Goal: Task Accomplishment & Management: Use online tool/utility

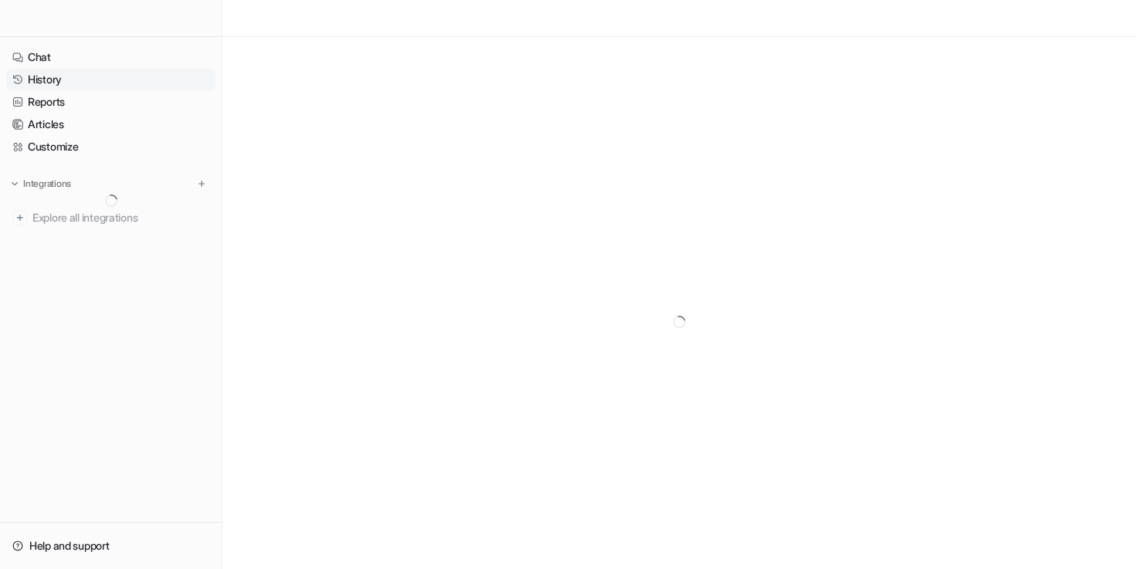
click at [69, 71] on link "History" at bounding box center [110, 80] width 209 height 22
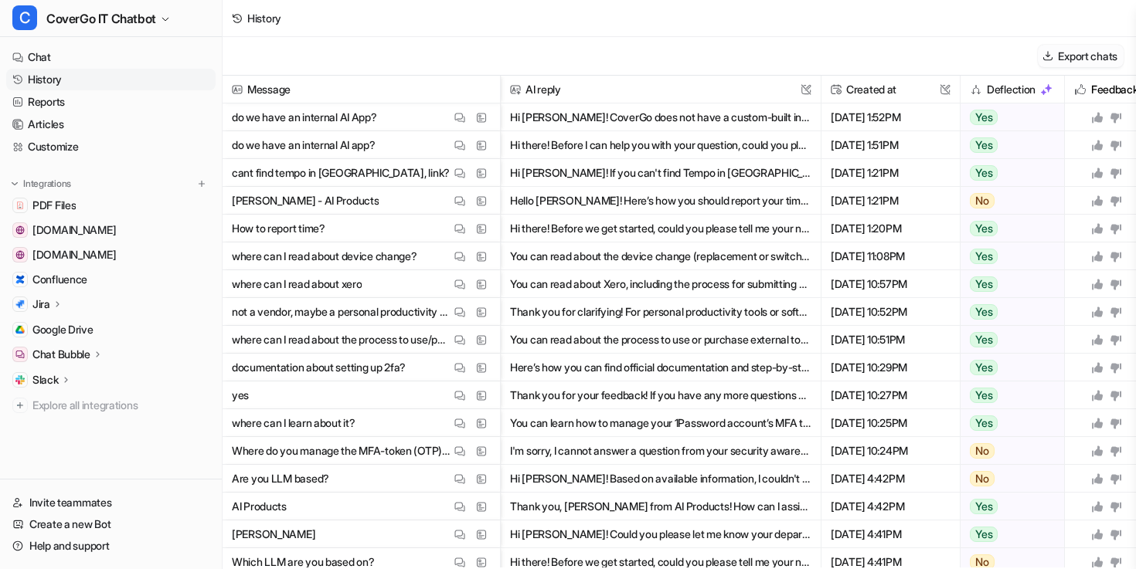
click at [1082, 56] on button "Export chats" at bounding box center [1081, 56] width 86 height 22
click at [457, 170] on img at bounding box center [459, 174] width 11 height 12
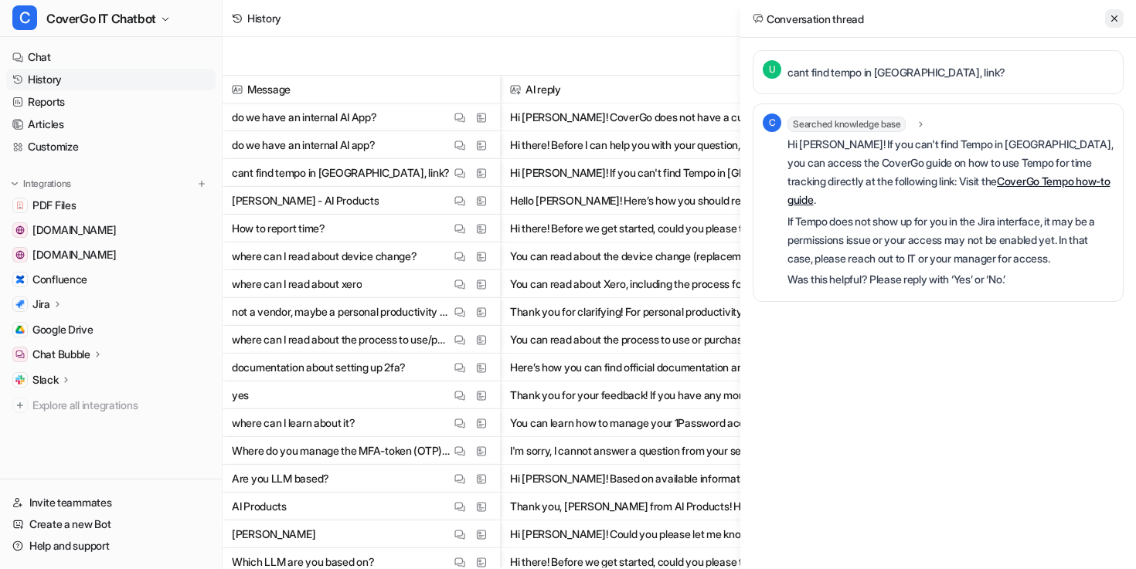
click at [1116, 20] on icon at bounding box center [1114, 18] width 6 height 6
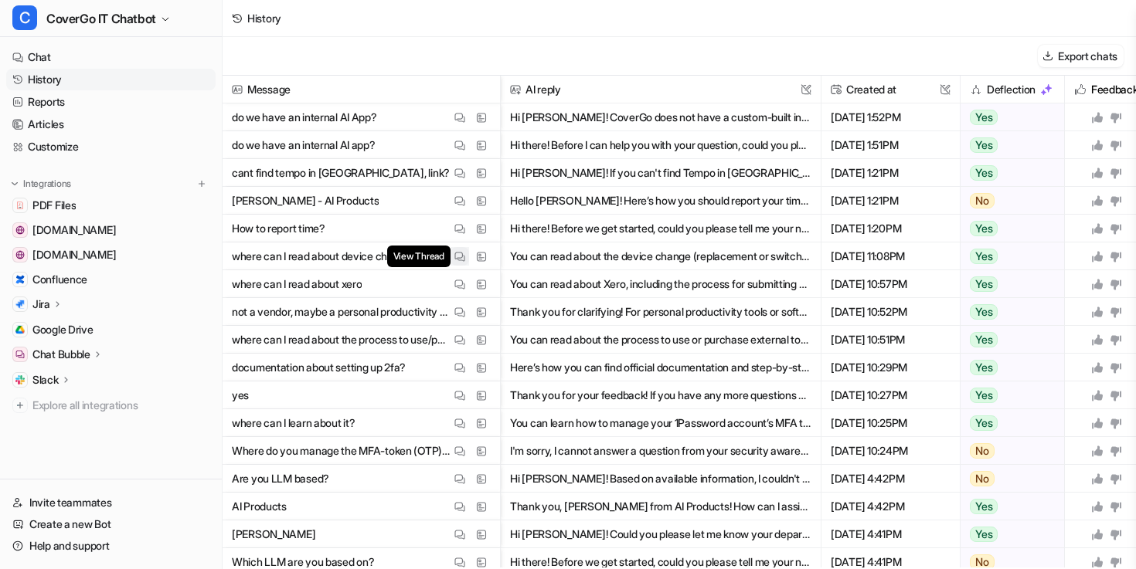
click at [464, 261] on img at bounding box center [459, 257] width 11 height 12
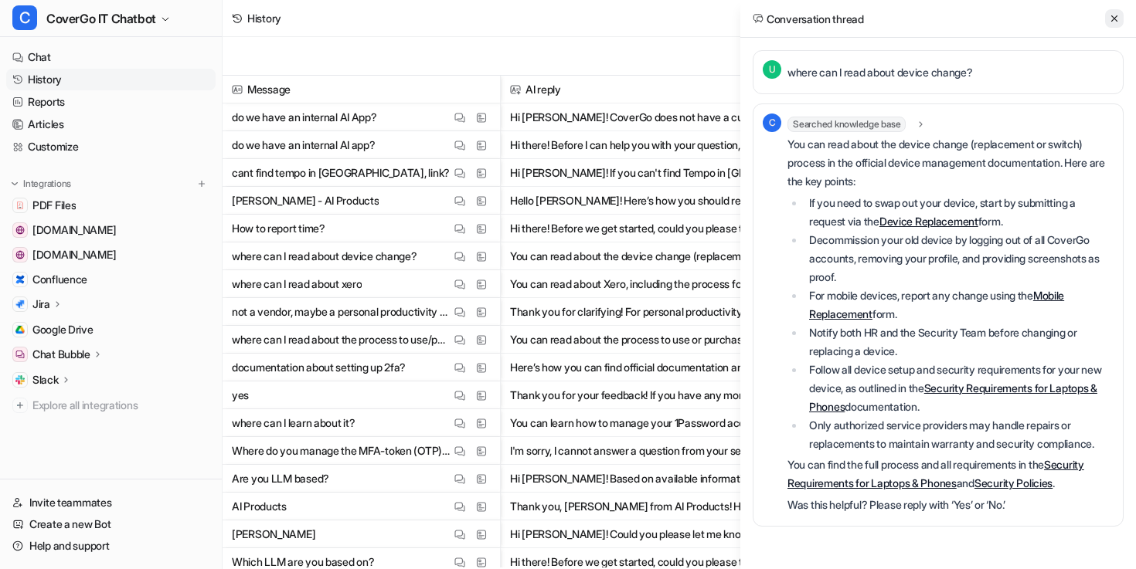
click at [1114, 14] on icon at bounding box center [1114, 18] width 11 height 11
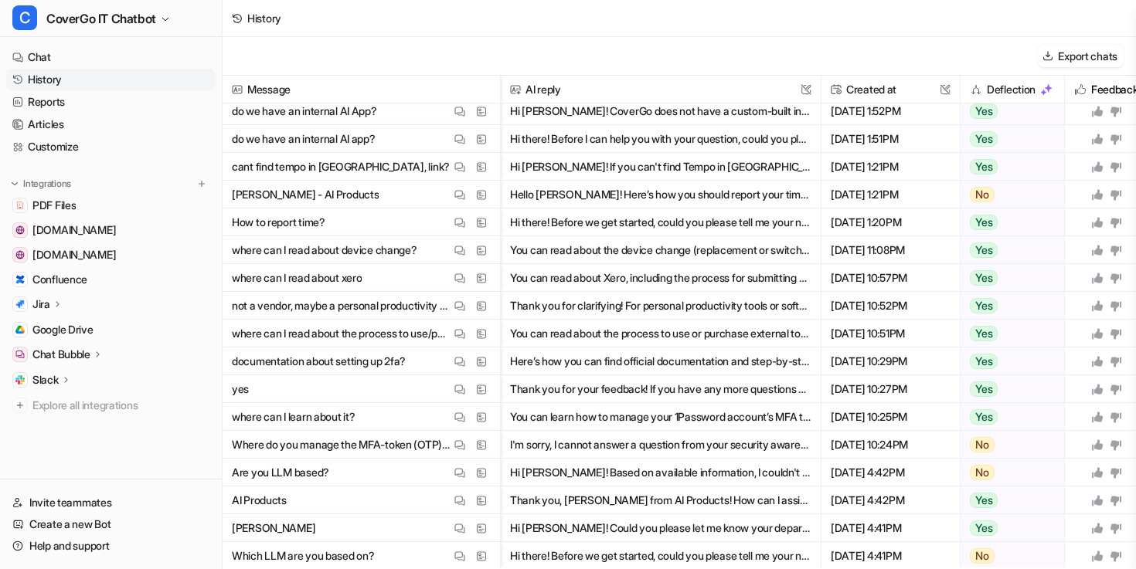
scroll to position [4, 0]
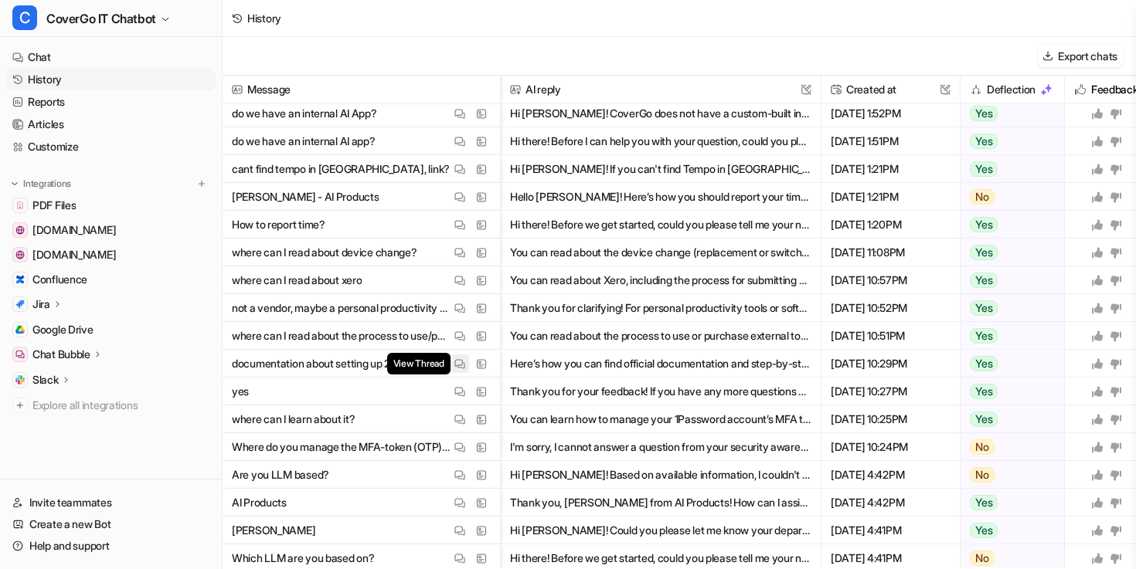
click at [460, 364] on img at bounding box center [459, 364] width 11 height 12
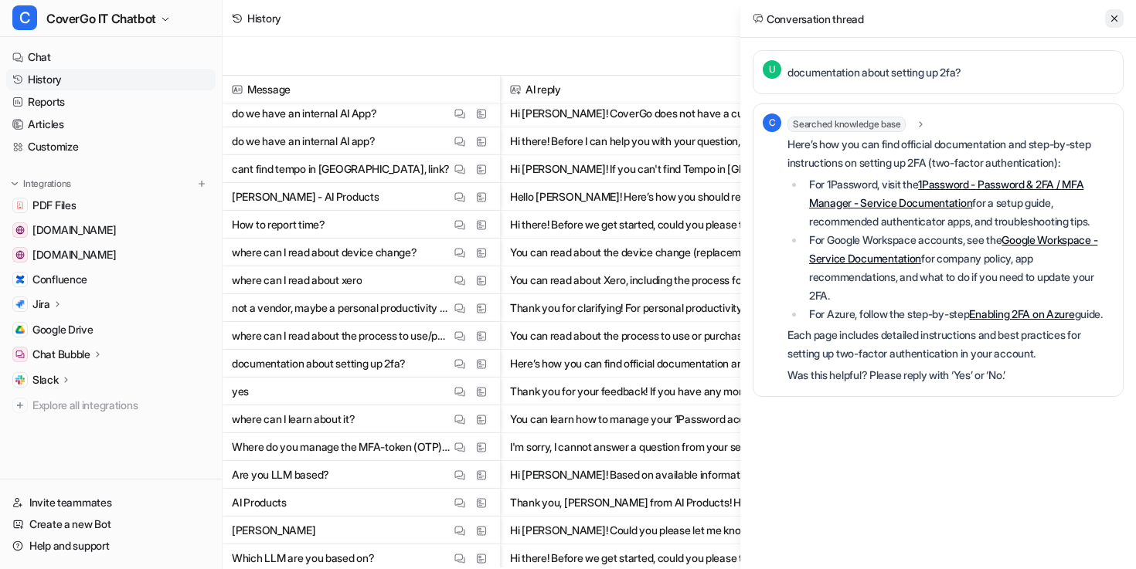
click at [1113, 20] on icon at bounding box center [1114, 18] width 11 height 11
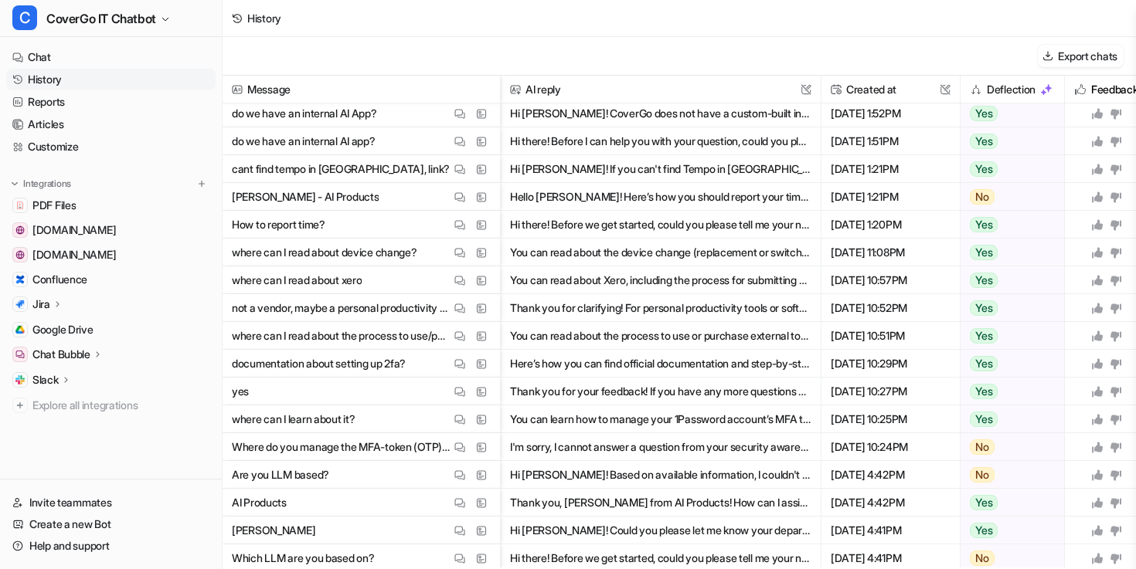
scroll to position [0, 0]
